Goal: Task Accomplishment & Management: Use online tool/utility

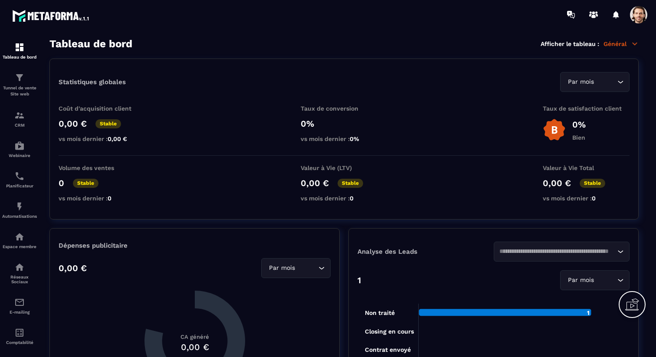
click at [646, 13] on span at bounding box center [638, 14] width 17 height 17
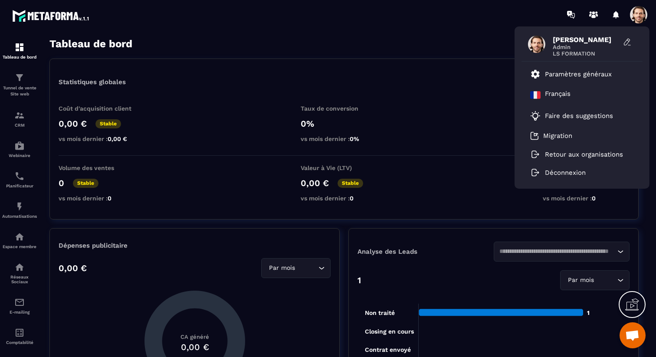
click at [408, 47] on div "Tableau de bord Afficher le tableau : Général" at bounding box center [343, 44] width 589 height 12
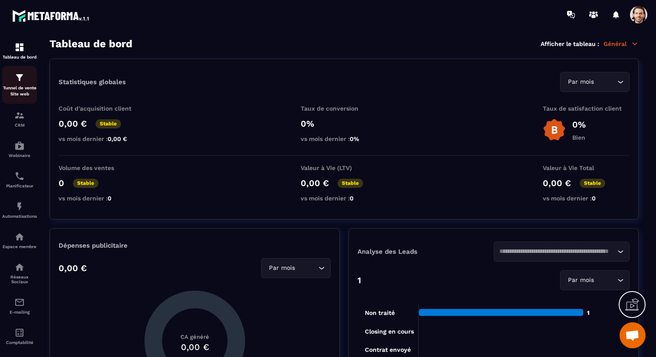
click at [24, 92] on p "Tunnel de vente Site web" at bounding box center [19, 91] width 35 height 12
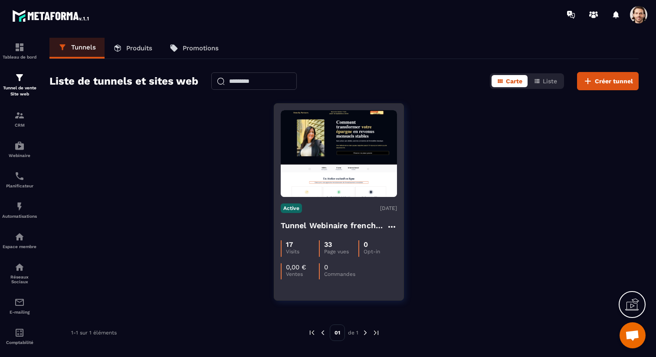
click at [332, 226] on h4 "Tunnel Webinaire frenchy partners" at bounding box center [334, 226] width 106 height 12
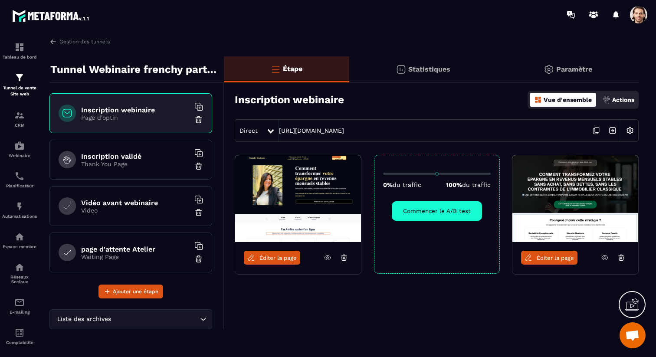
click at [274, 258] on span "Éditer la page" at bounding box center [278, 258] width 37 height 7
